Goal: Information Seeking & Learning: Learn about a topic

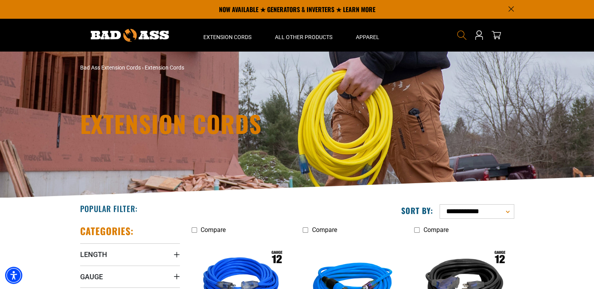
click at [458, 34] on icon "Search" at bounding box center [461, 35] width 10 height 10
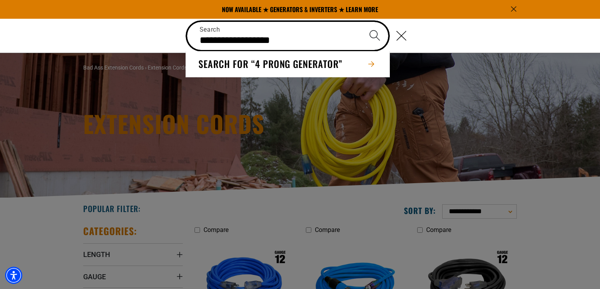
type input "**********"
click at [374, 35] on icon "Search" at bounding box center [374, 35] width 11 height 11
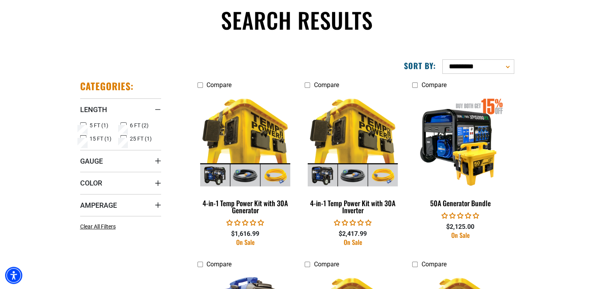
scroll to position [84, 0]
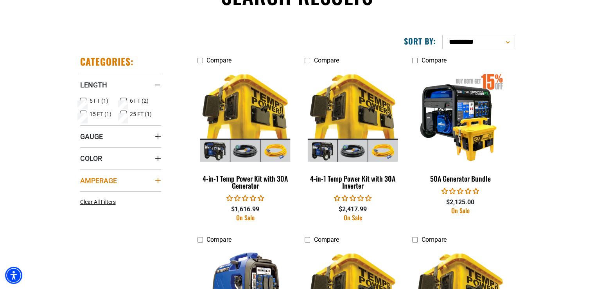
click at [125, 181] on summary "Amperage" at bounding box center [120, 181] width 81 height 22
click at [96, 217] on span "Clear All Filters" at bounding box center [98, 218] width 36 height 6
